Goal: Navigation & Orientation: Find specific page/section

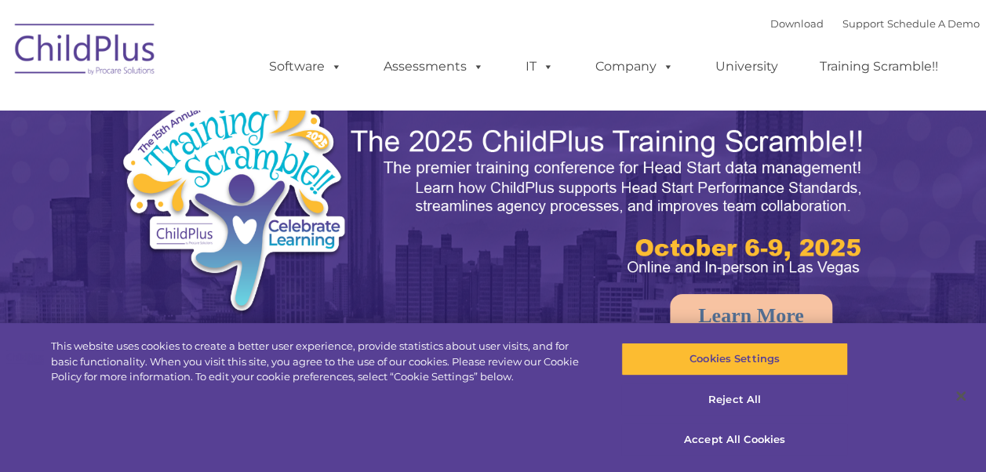
select select "MEDIUM"
click at [724, 441] on button "Accept All Cookies" at bounding box center [734, 440] width 227 height 33
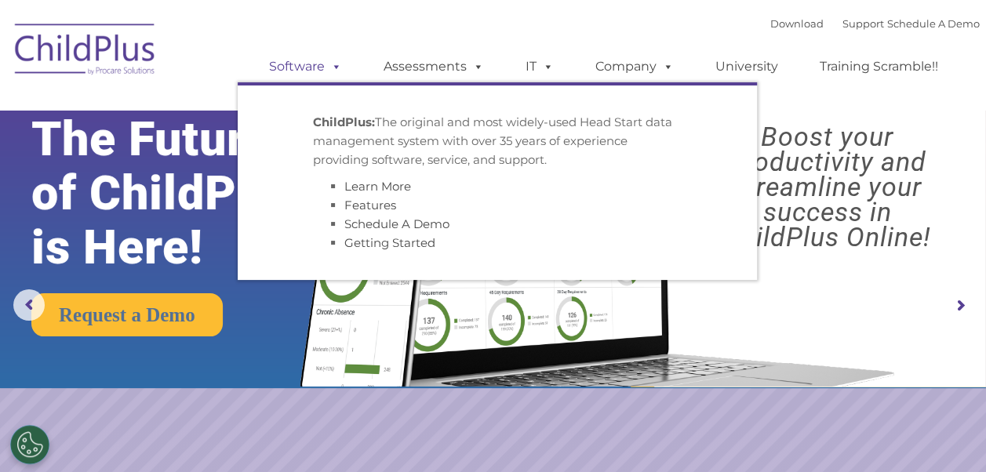
click at [305, 55] on link "Software" at bounding box center [305, 66] width 104 height 31
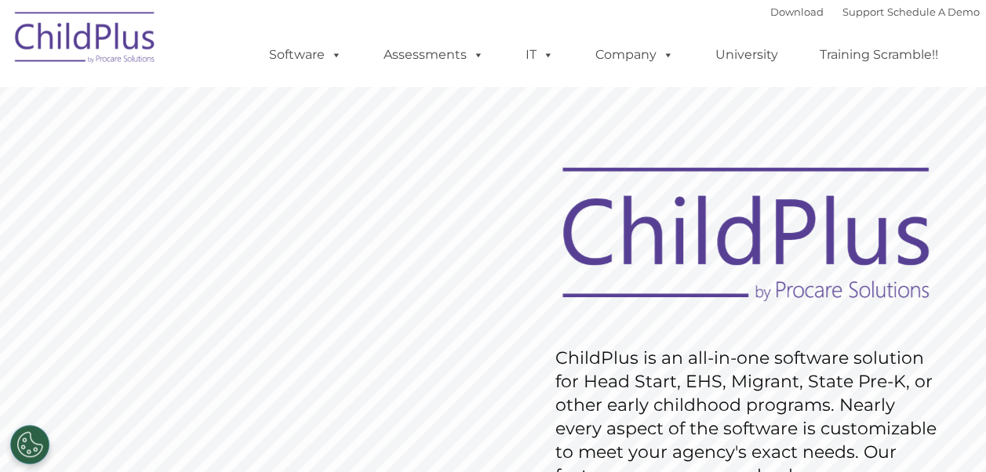
click at [74, 57] on img at bounding box center [85, 40] width 157 height 78
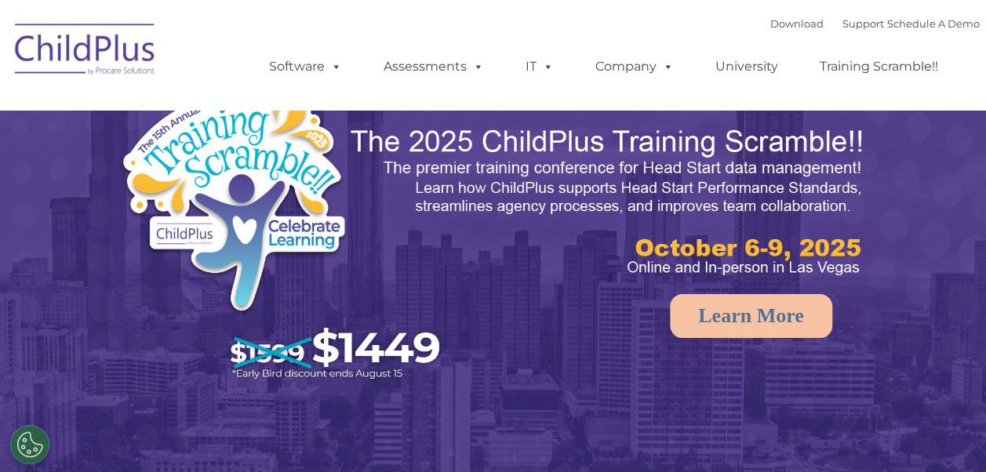
select select "MEDIUM"
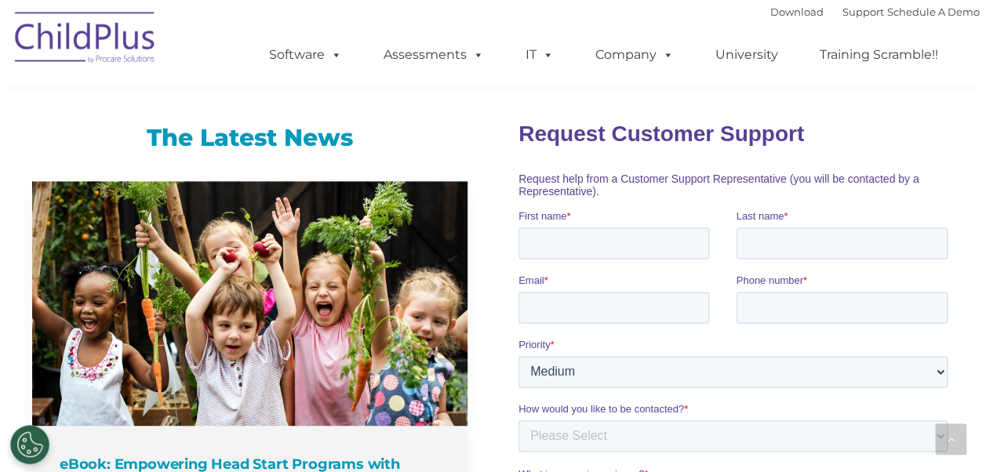
scroll to position [956, 0]
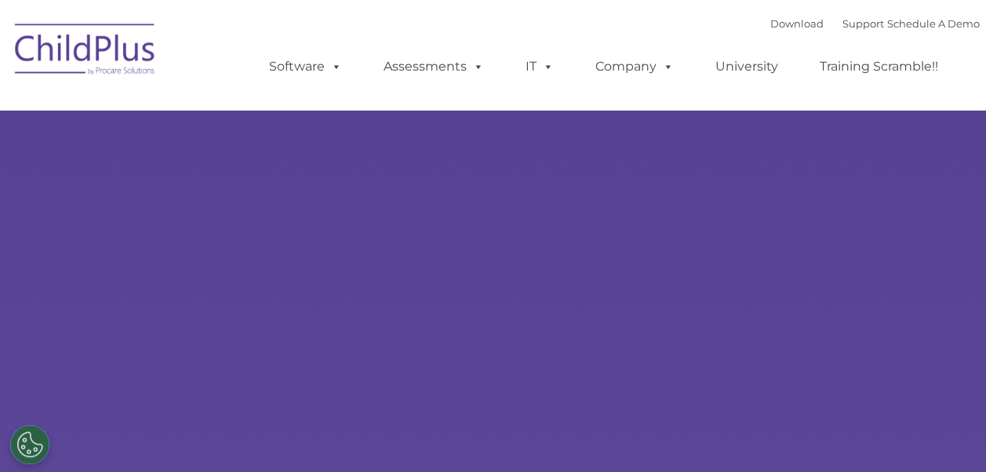
select select "MEDIUM"
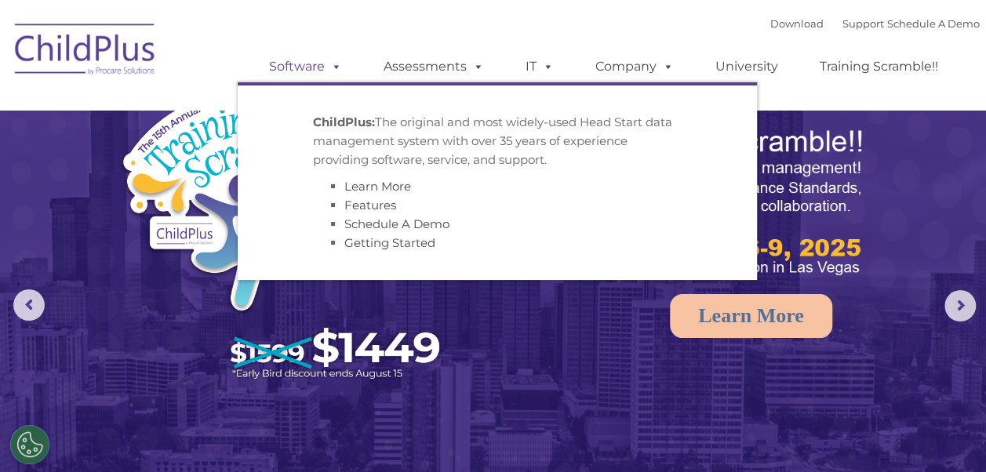
click at [319, 67] on link "Software" at bounding box center [305, 66] width 104 height 31
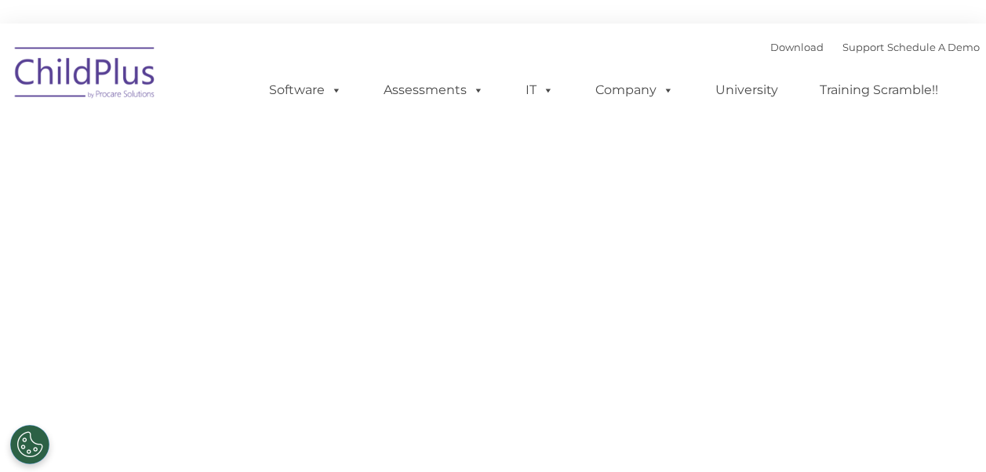
type input ""
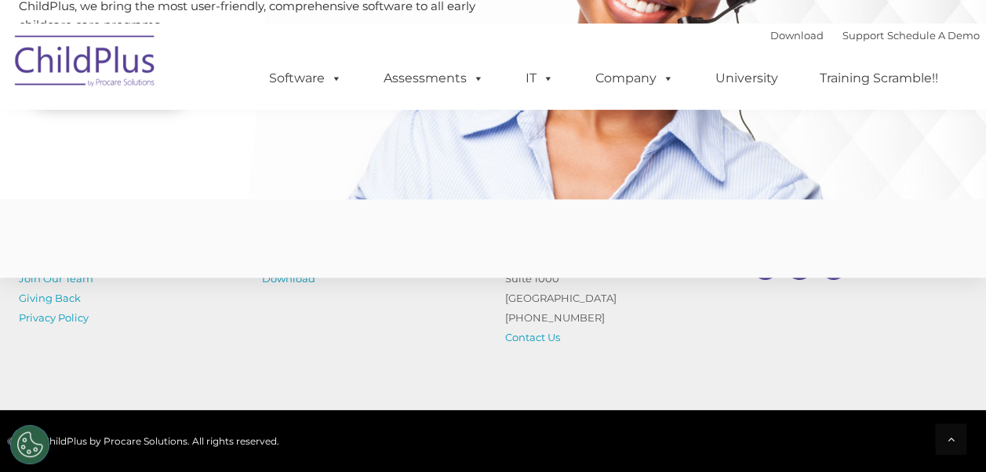
scroll to position [3969, 0]
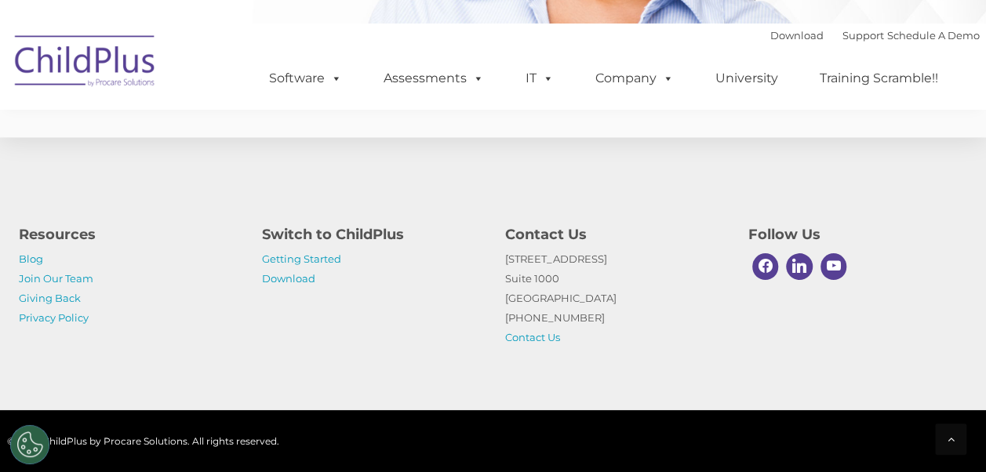
click at [343, 236] on h4 "Switch to ChildPlus" at bounding box center [372, 235] width 220 height 22
